Goal: Task Accomplishment & Management: Complete application form

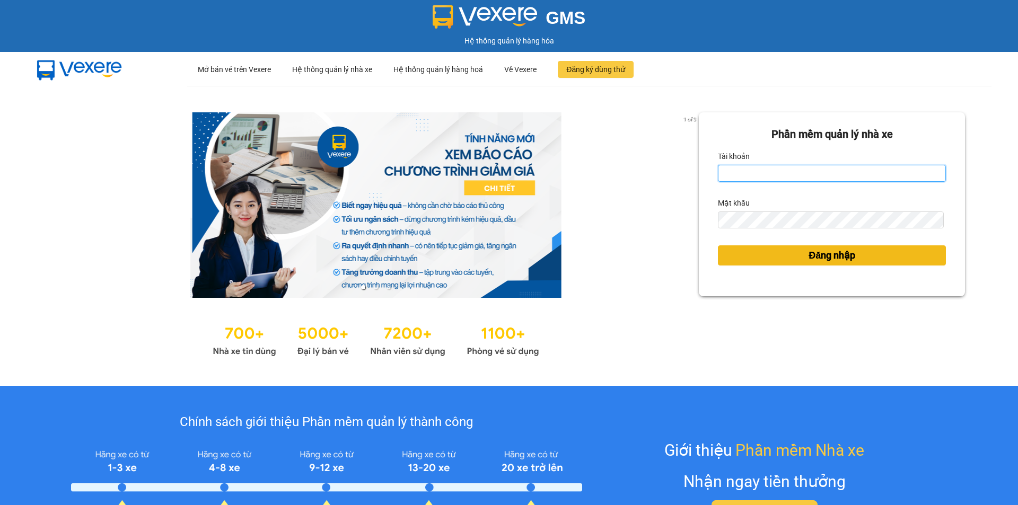
type input "nhaxe.vtd"
click at [789, 253] on button "Đăng nhập" at bounding box center [832, 256] width 228 height 20
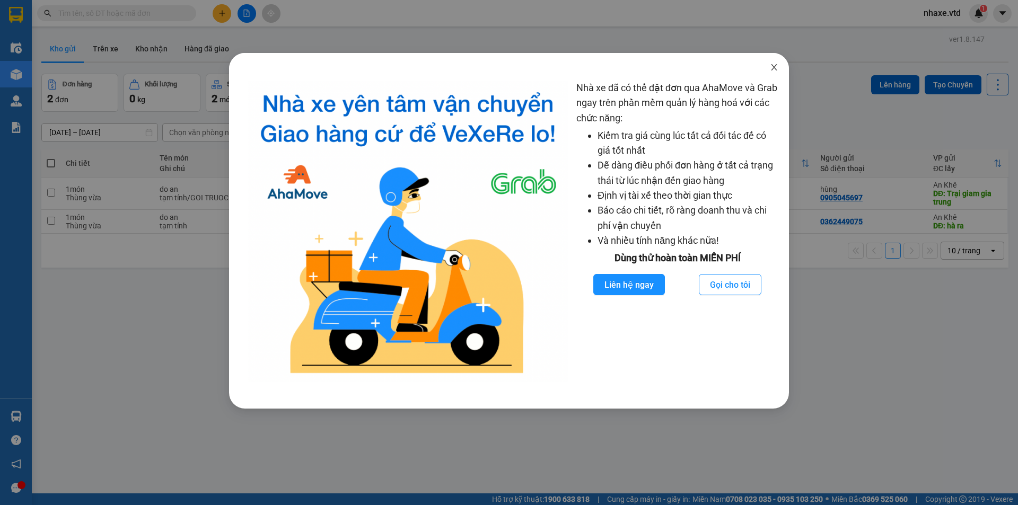
click at [774, 66] on icon "close" at bounding box center [774, 67] width 8 height 8
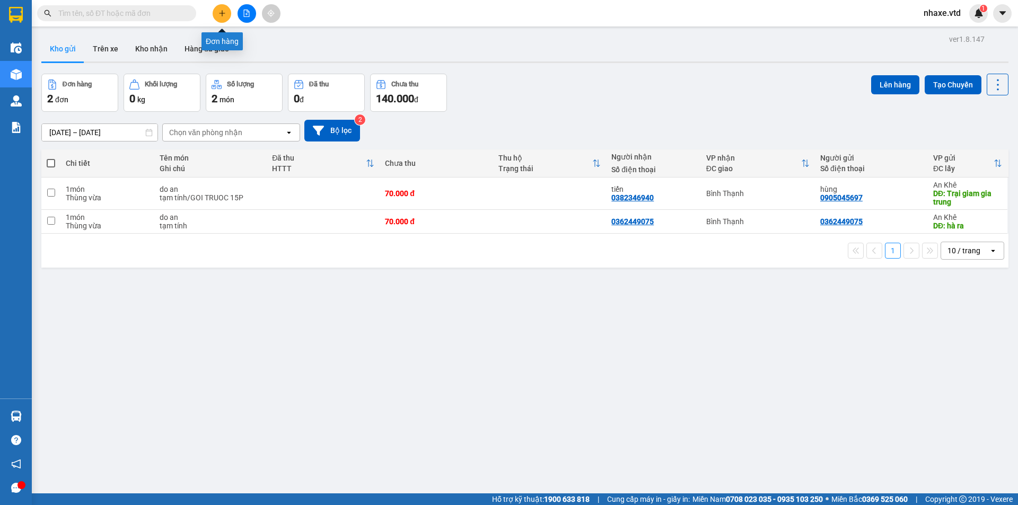
click at [223, 16] on icon "plus" at bounding box center [222, 13] width 7 height 7
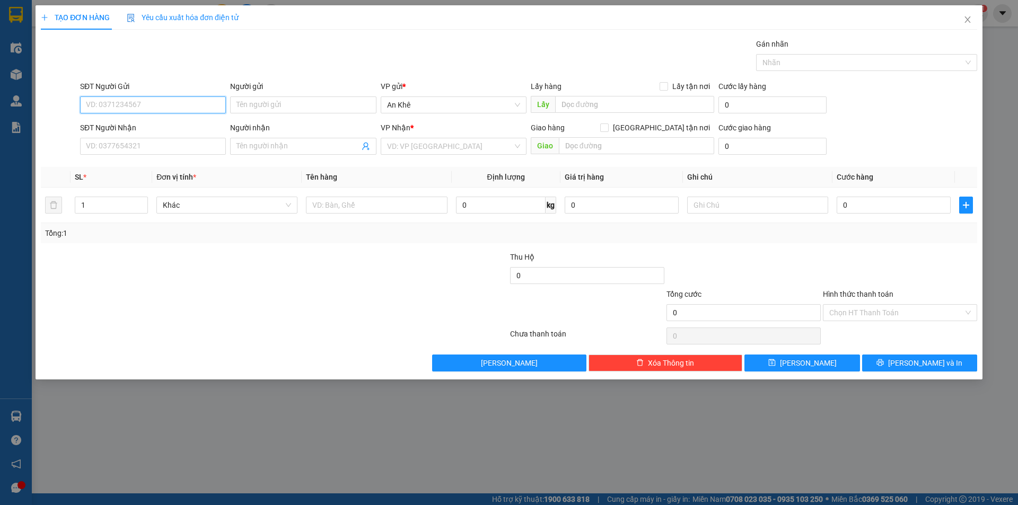
click at [174, 104] on input "SĐT Người Gửi" at bounding box center [153, 105] width 146 height 17
type input "0968998995"
click at [163, 124] on div "0968998995" at bounding box center [152, 126] width 133 height 12
type input "0902448459"
type input "thảo"
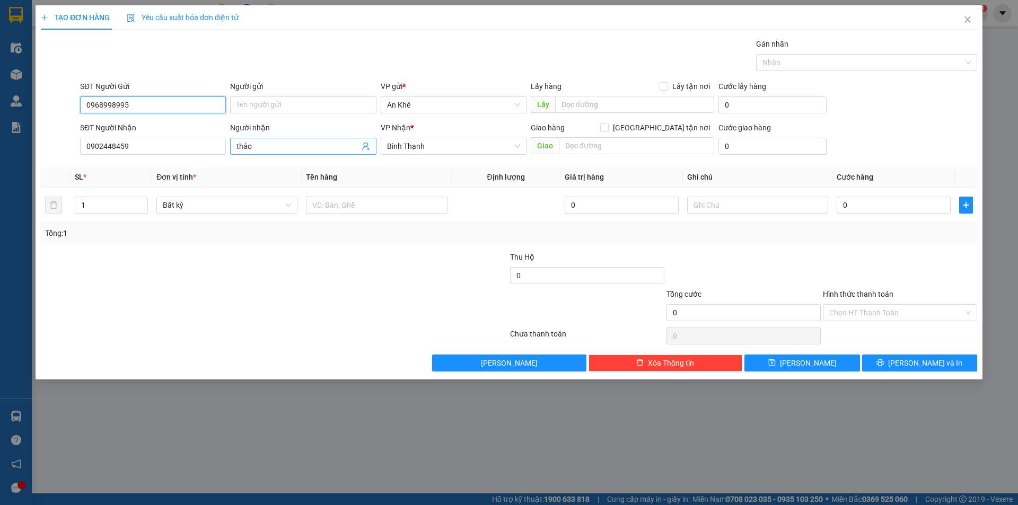
type input "0968998995"
click at [366, 146] on icon "user-add" at bounding box center [366, 146] width 8 height 8
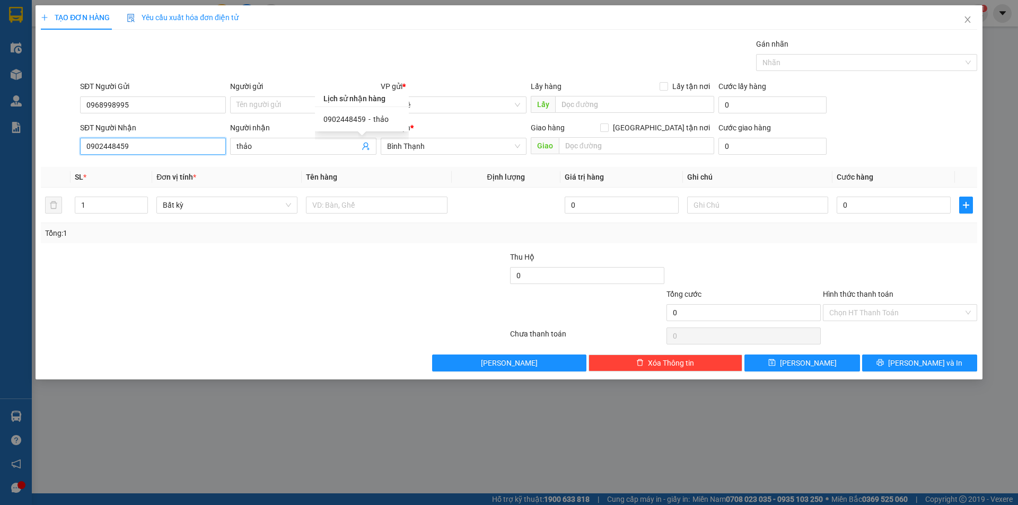
click at [148, 150] on input "0902448459" at bounding box center [153, 146] width 146 height 17
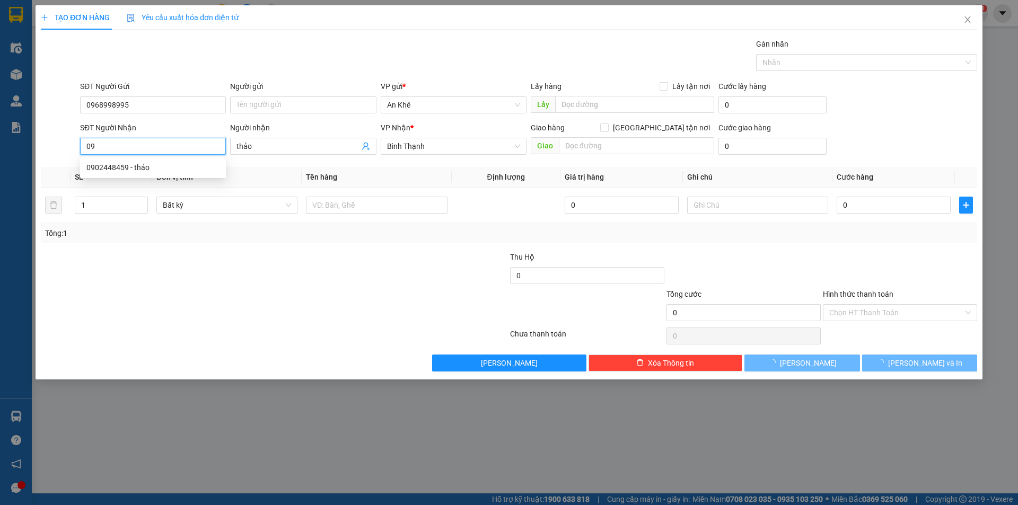
type input "0"
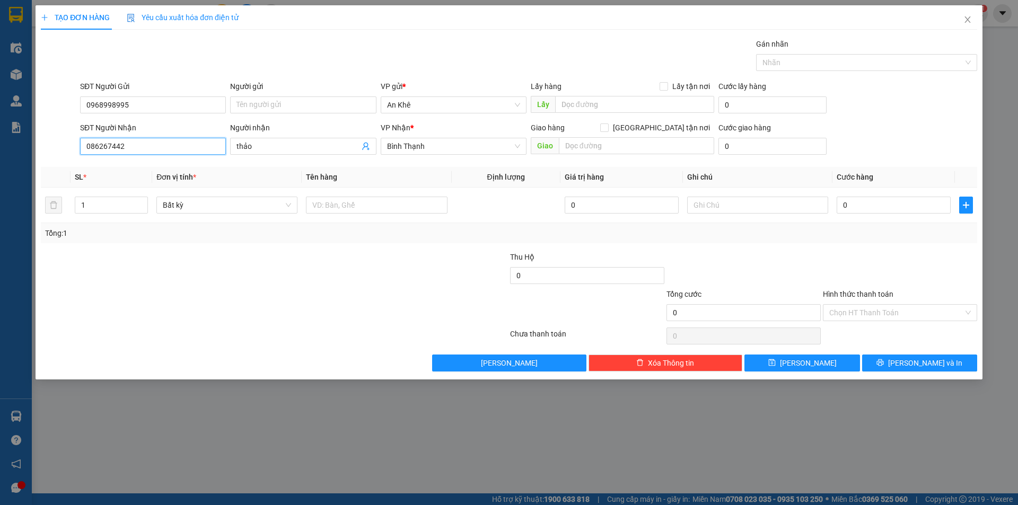
click at [97, 145] on input "086267442" at bounding box center [153, 146] width 146 height 17
click at [125, 147] on input "086267442" at bounding box center [153, 146] width 146 height 17
type input "0"
type input "0865627442"
click at [255, 149] on input "thảo" at bounding box center [298, 147] width 123 height 12
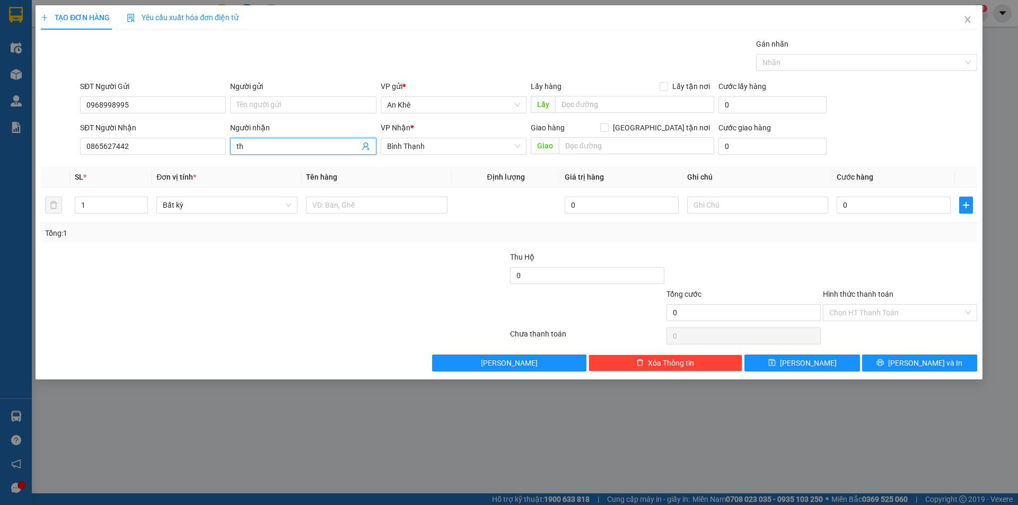
type input "t"
click at [202, 207] on span "Bất kỳ" at bounding box center [227, 205] width 128 height 16
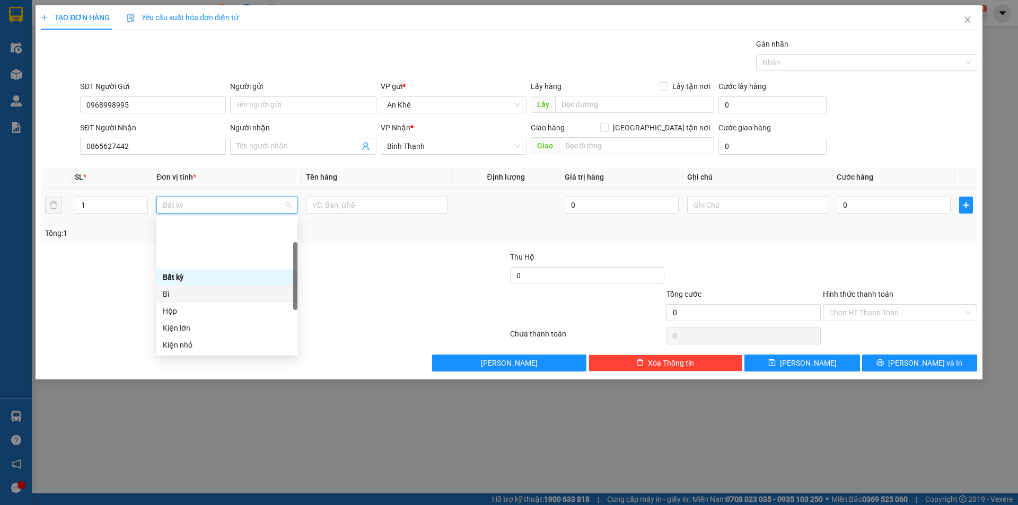
scroll to position [106, 0]
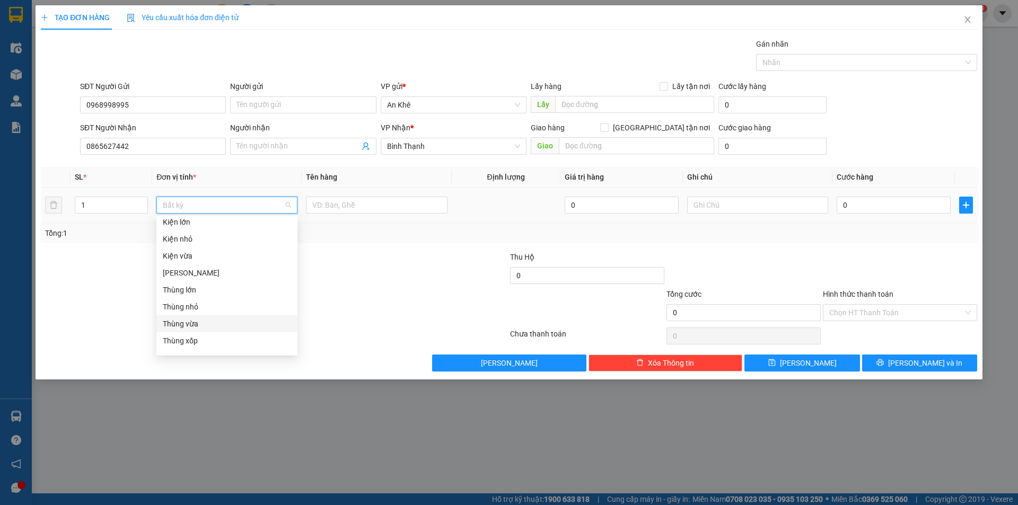
click at [194, 323] on div "Thùng vừa" at bounding box center [227, 324] width 128 height 12
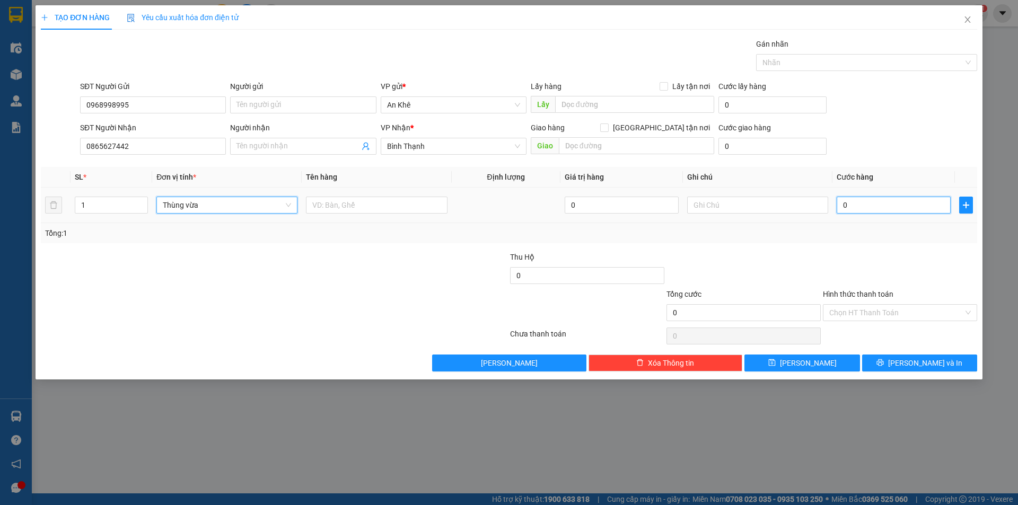
click at [918, 207] on input "0" at bounding box center [894, 205] width 114 height 17
type input "5"
type input "50"
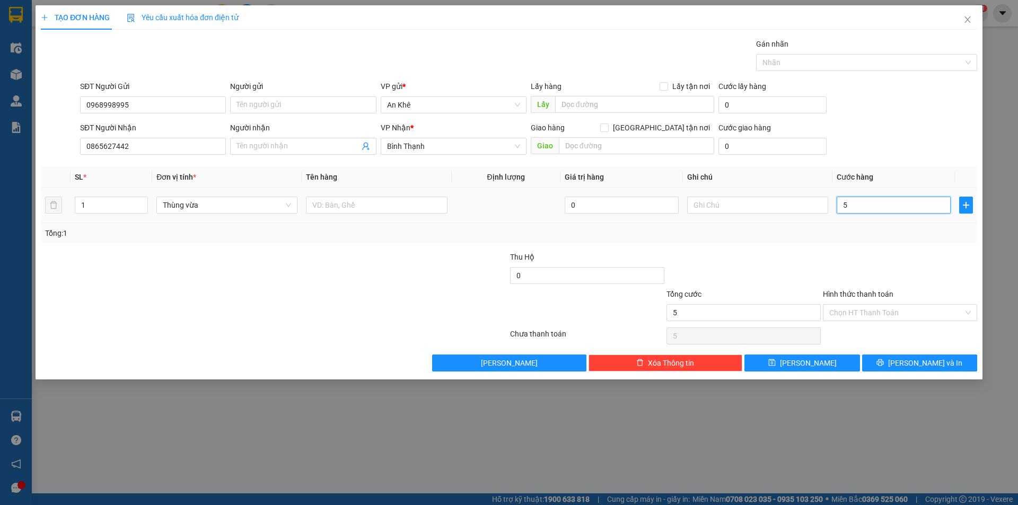
type input "50"
type input "500"
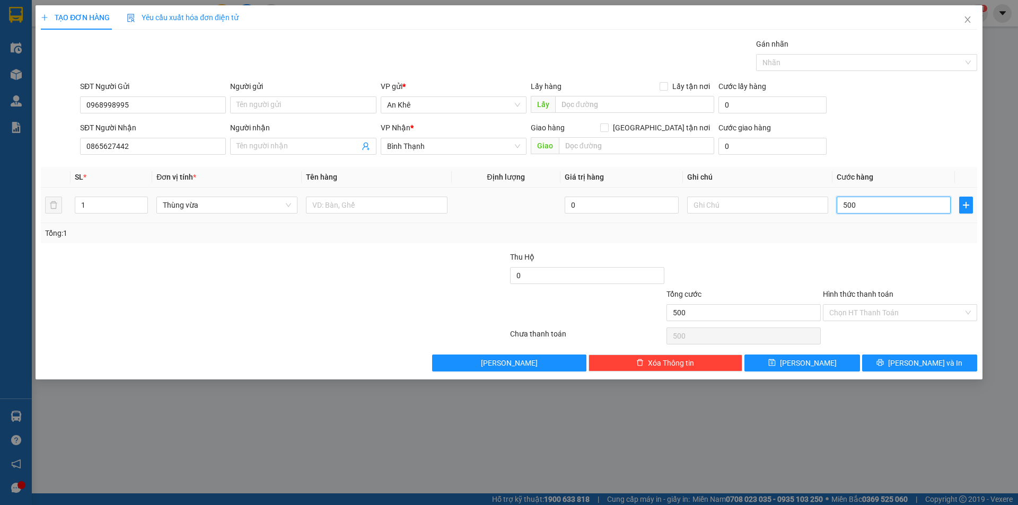
type input "5.000"
type input "50.000"
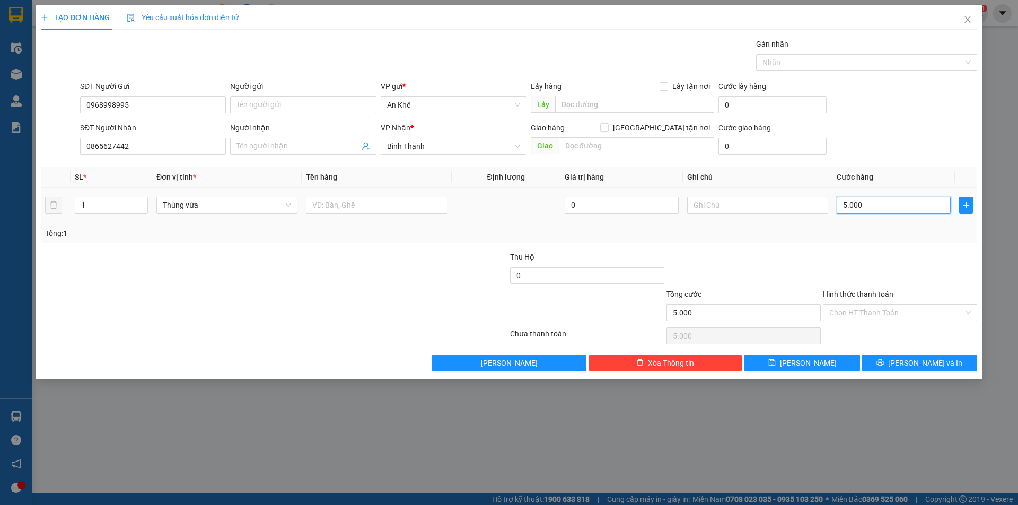
type input "50.000"
click at [886, 304] on div "Chọn HT Thanh Toán" at bounding box center [900, 312] width 154 height 17
type input "50.000"
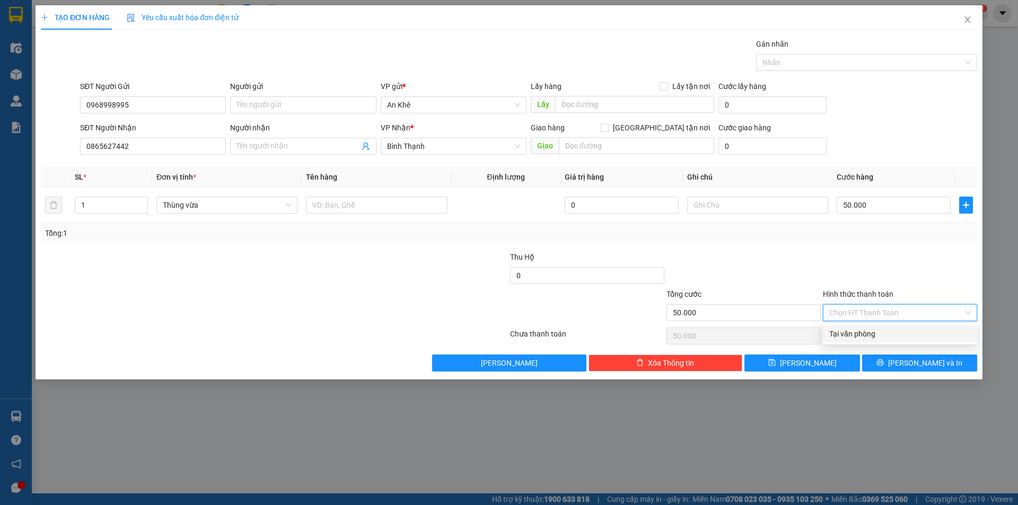
click at [878, 333] on div "Tại văn phòng" at bounding box center [901, 334] width 142 height 12
type input "0"
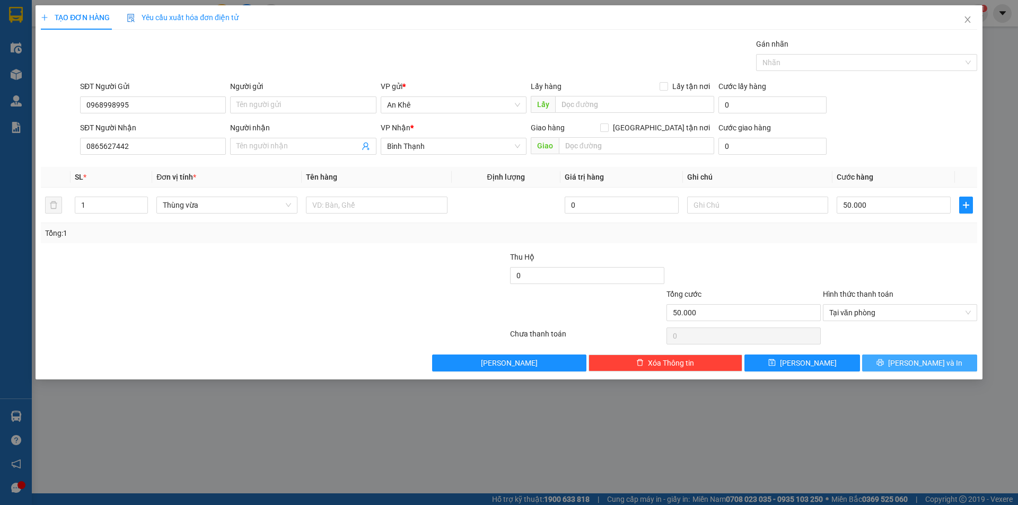
click at [884, 362] on icon "printer" at bounding box center [880, 362] width 7 height 7
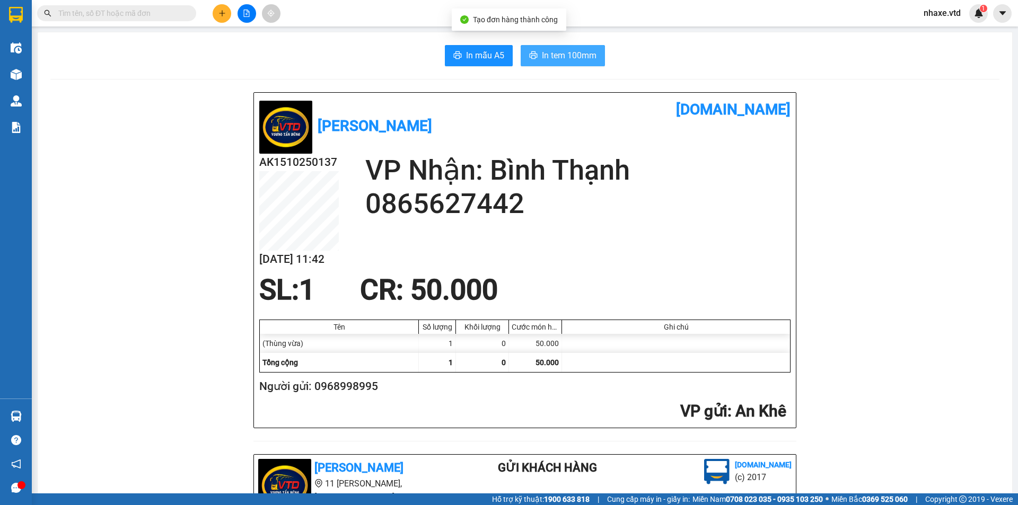
click at [569, 60] on span "In tem 100mm" at bounding box center [569, 55] width 55 height 13
